Goal: Transaction & Acquisition: Purchase product/service

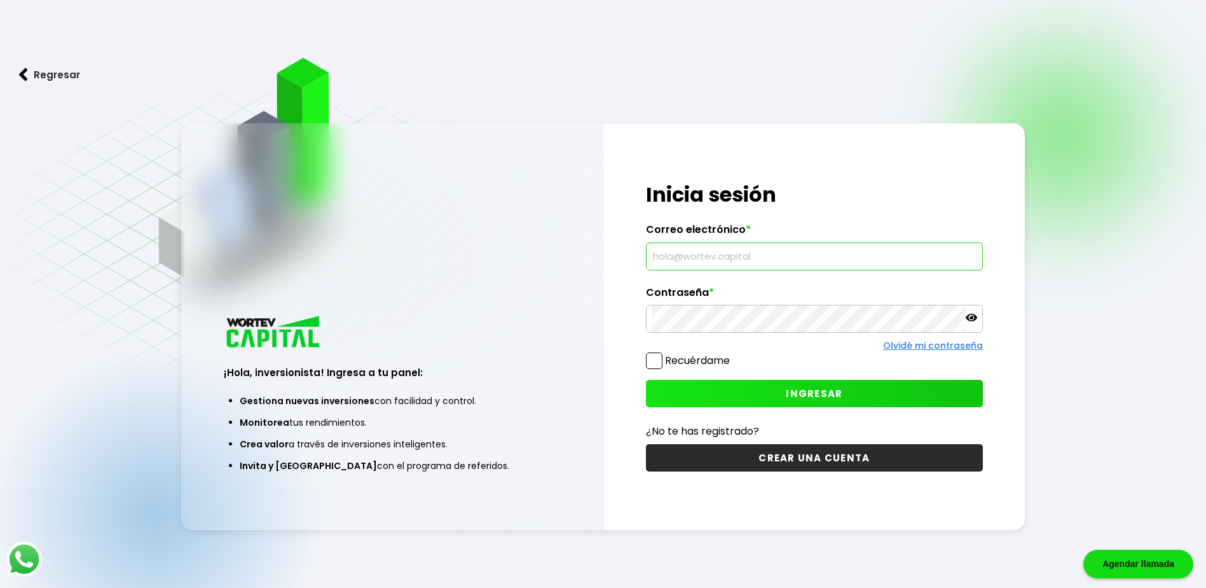
click at [726, 255] on input "text" at bounding box center [815, 256] width 326 height 27
type input "[EMAIL_ADDRESS][DOMAIN_NAME]"
click at [968, 314] on icon at bounding box center [971, 317] width 11 height 11
click at [813, 386] on button "INGRESAR" at bounding box center [814, 393] width 337 height 27
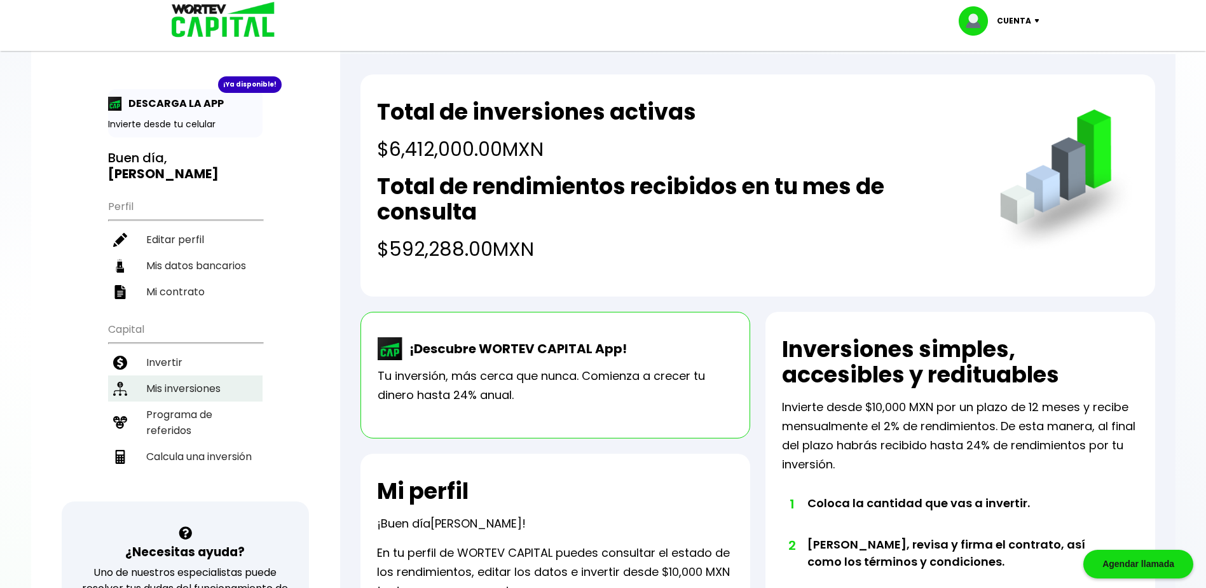
click at [177, 391] on li "Mis inversiones" at bounding box center [185, 388] width 155 height 26
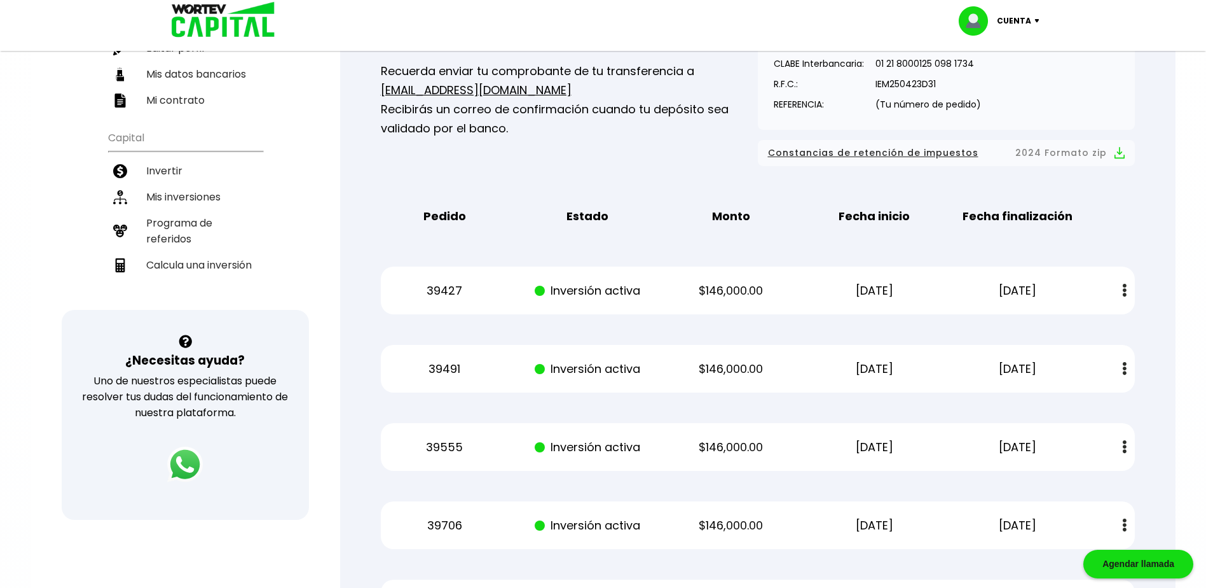
scroll to position [191, 0]
click at [158, 171] on li "Invertir" at bounding box center [185, 171] width 155 height 26
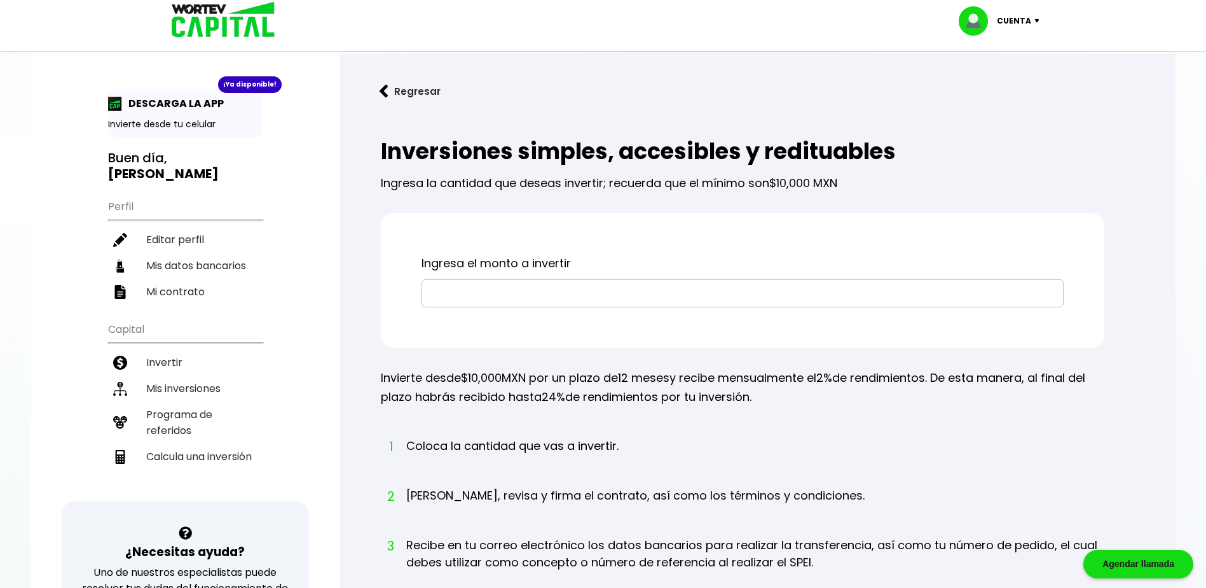
click at [480, 294] on input "text" at bounding box center [742, 293] width 631 height 27
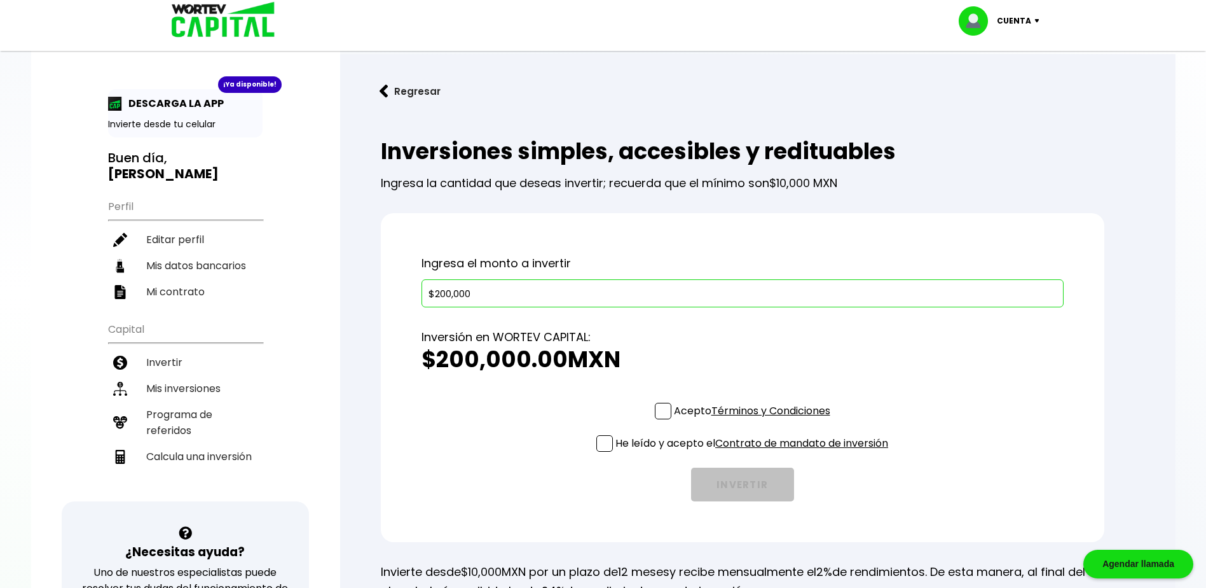
type input "$200,000"
click at [664, 413] on span at bounding box center [663, 411] width 17 height 17
click at [755, 420] on input "Acepto Términos y Condiciones" at bounding box center [755, 420] width 0 height 0
click at [600, 444] on span at bounding box center [604, 443] width 17 height 17
click at [755, 453] on input "He leído y acepto el Contrato de mandato de inversión" at bounding box center [755, 453] width 0 height 0
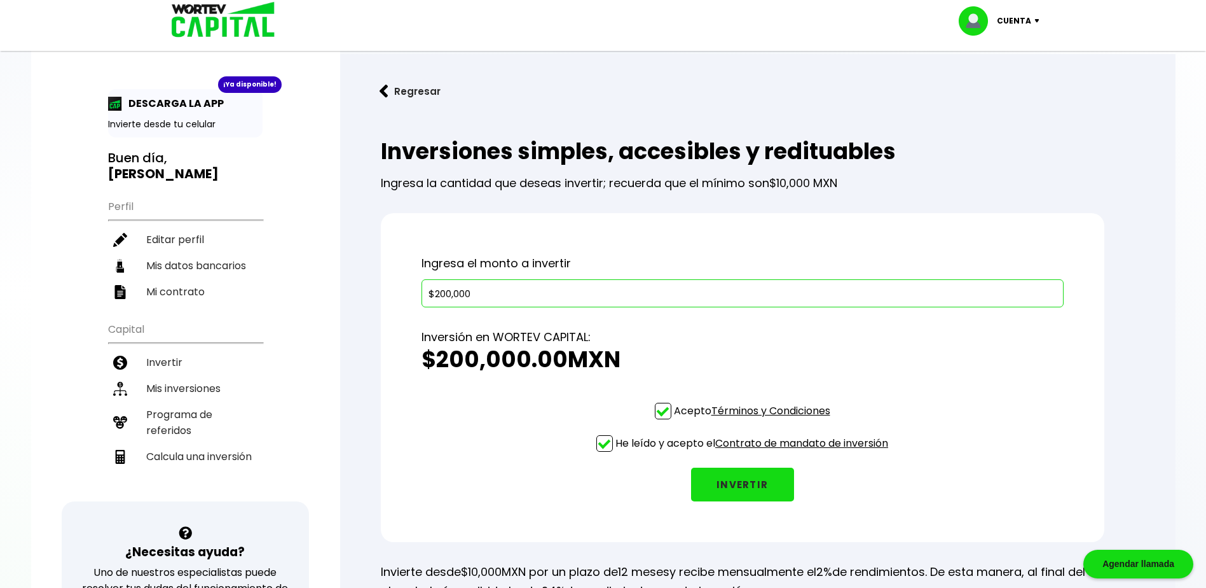
click at [740, 485] on button "INVERTIR" at bounding box center [742, 484] width 103 height 34
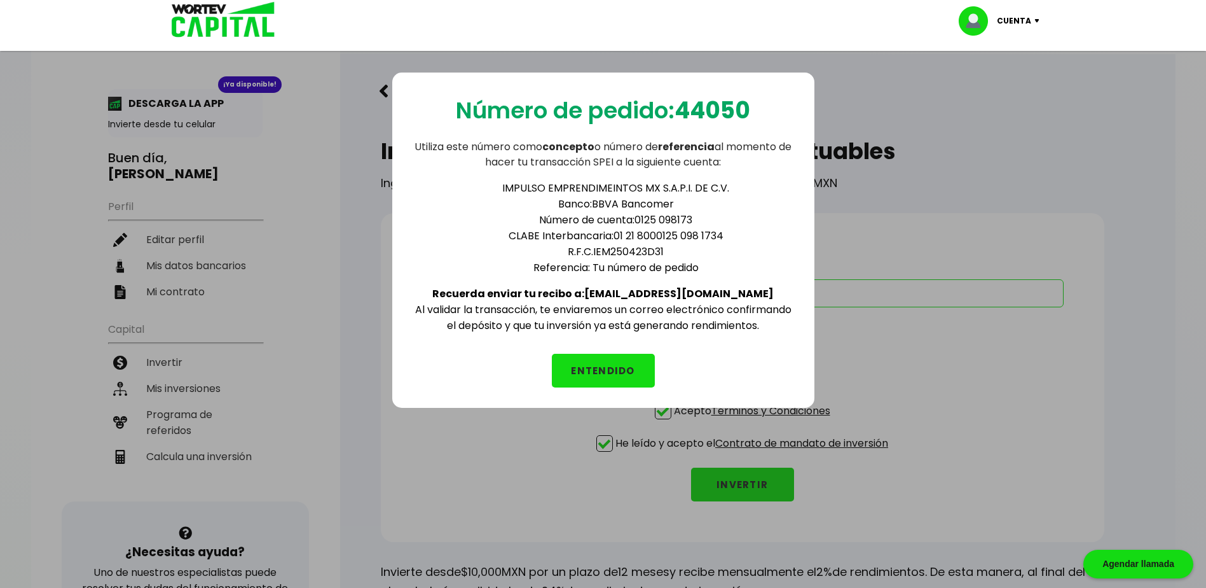
click at [602, 372] on button "ENTENDIDO" at bounding box center [603, 371] width 103 height 34
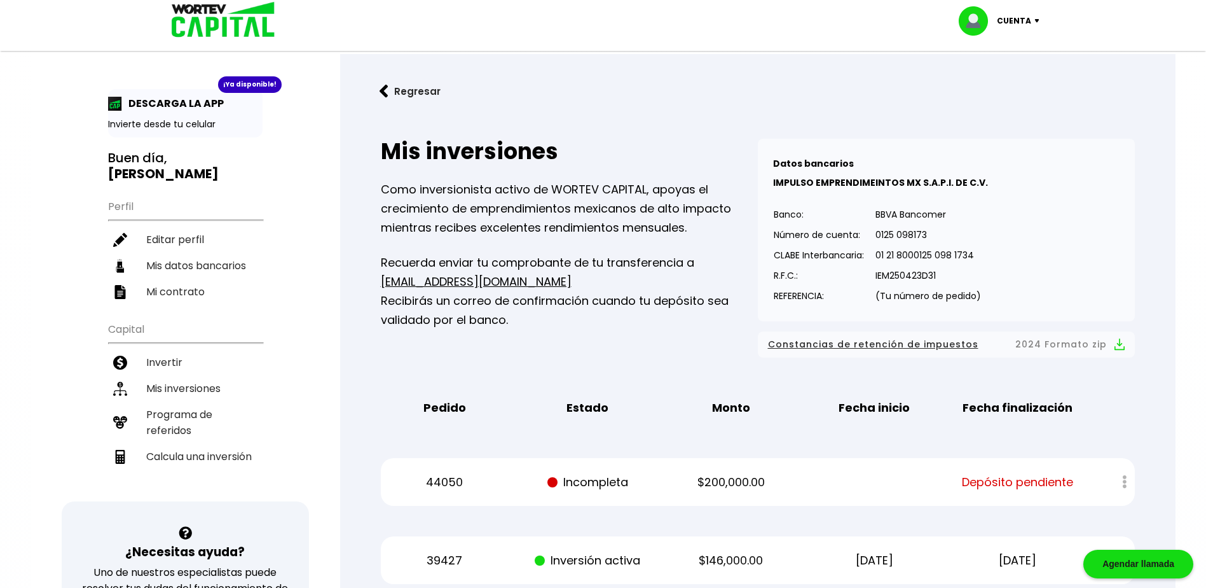
click at [1024, 22] on p "Cuenta" at bounding box center [1014, 20] width 34 height 19
click at [992, 87] on li "Cerrar sesión" at bounding box center [1001, 85] width 102 height 26
